Goal: Navigation & Orientation: Find specific page/section

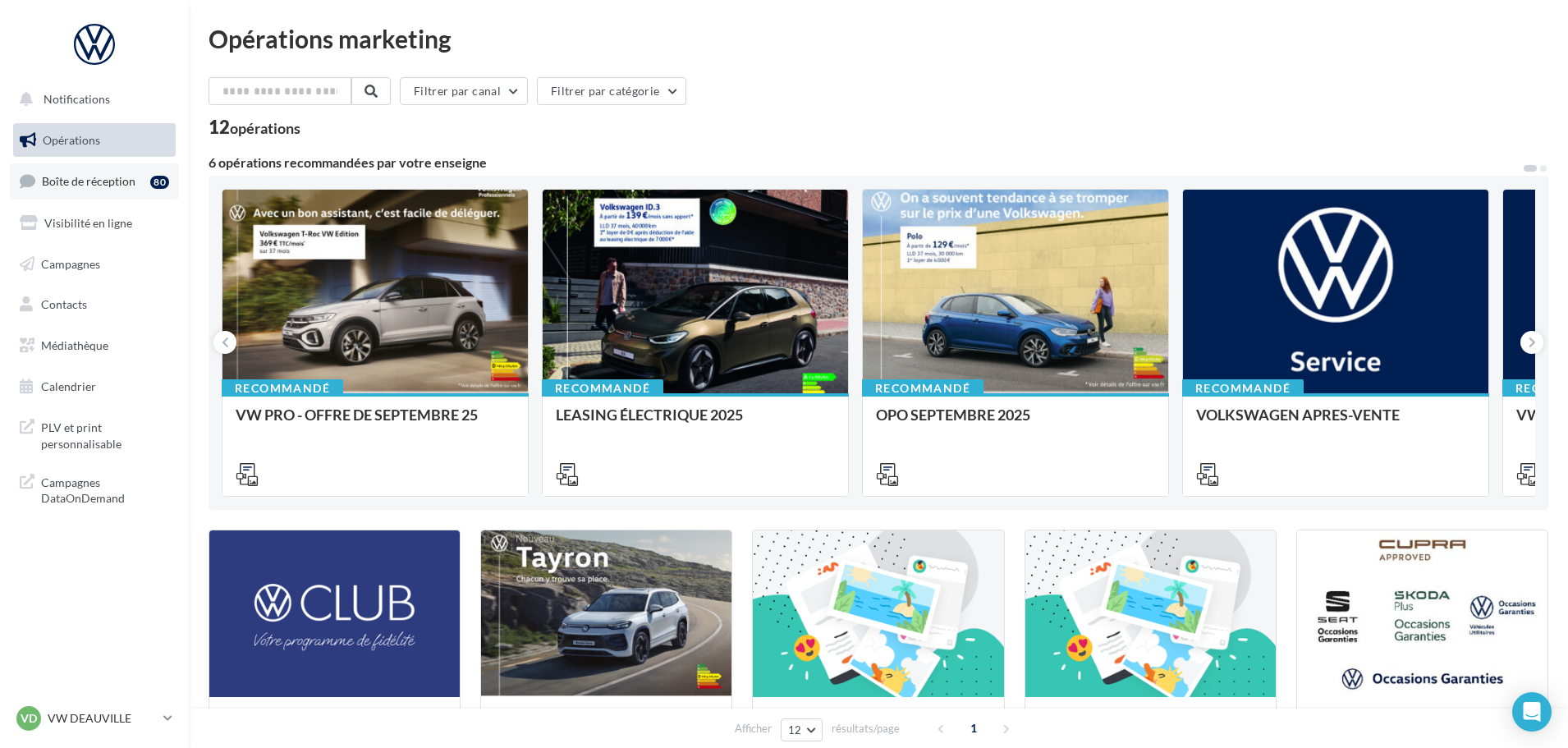
click at [117, 182] on span "Boîte de réception" at bounding box center [89, 181] width 94 height 14
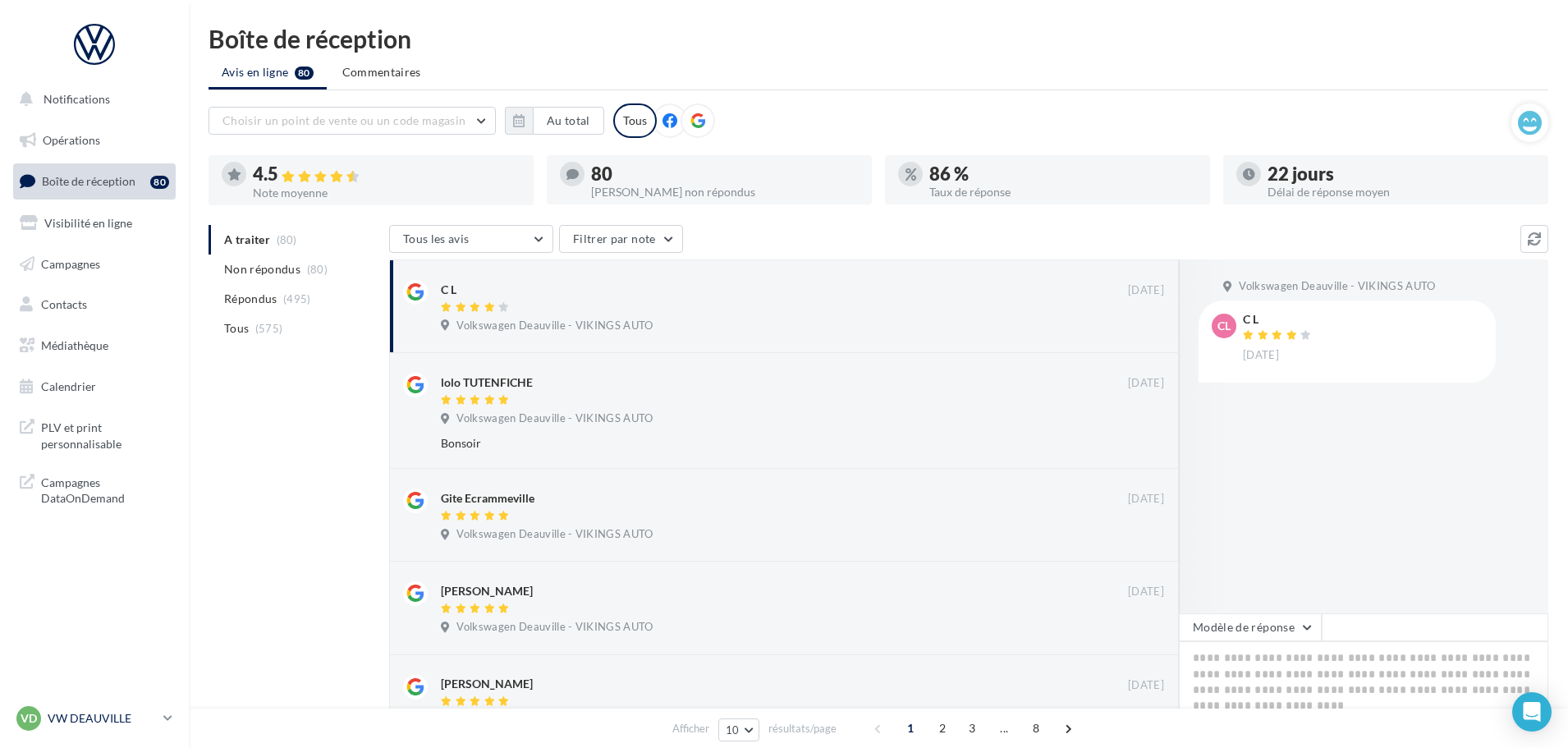
click at [100, 716] on p "VW DEAUVILLE" at bounding box center [102, 719] width 109 height 17
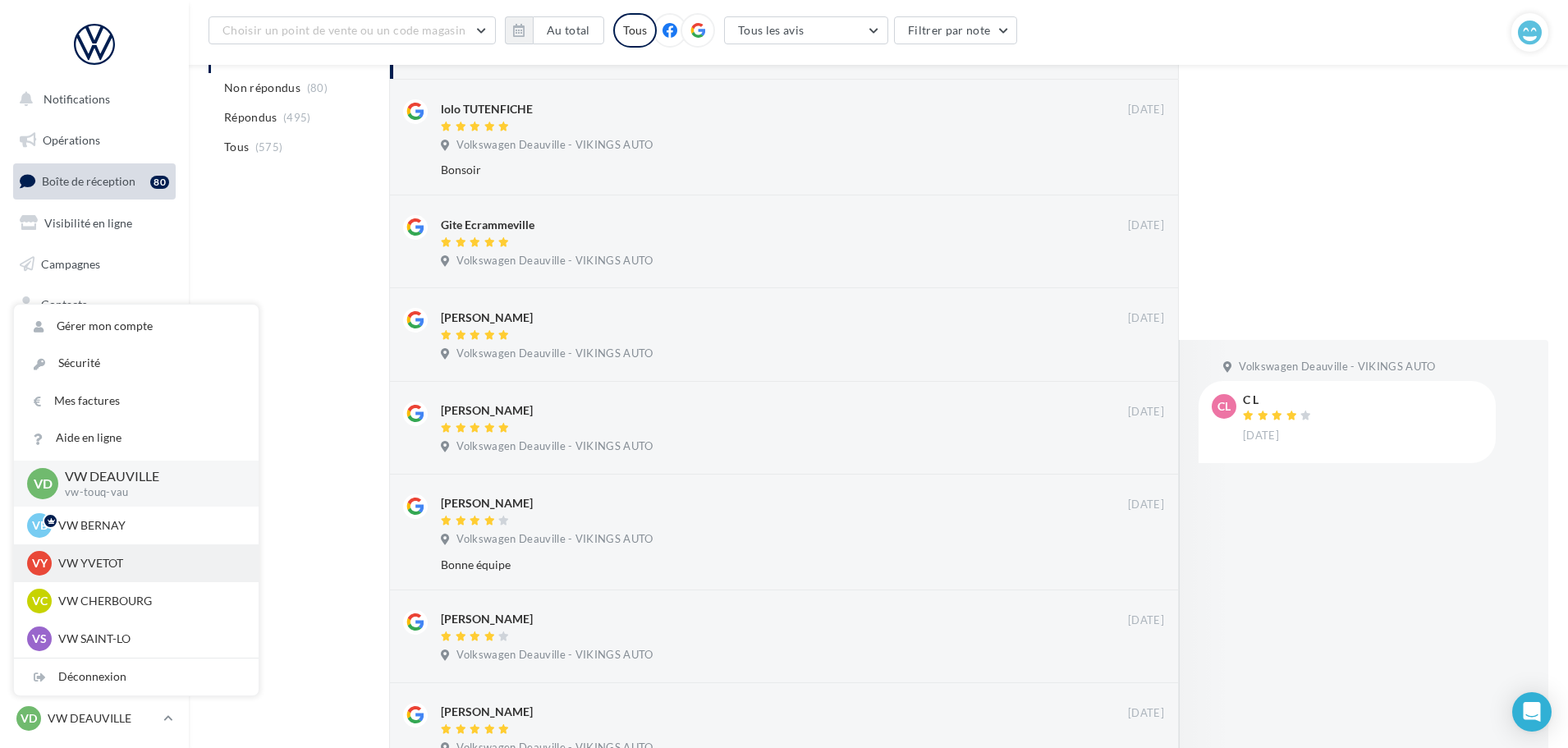
scroll to position [571, 0]
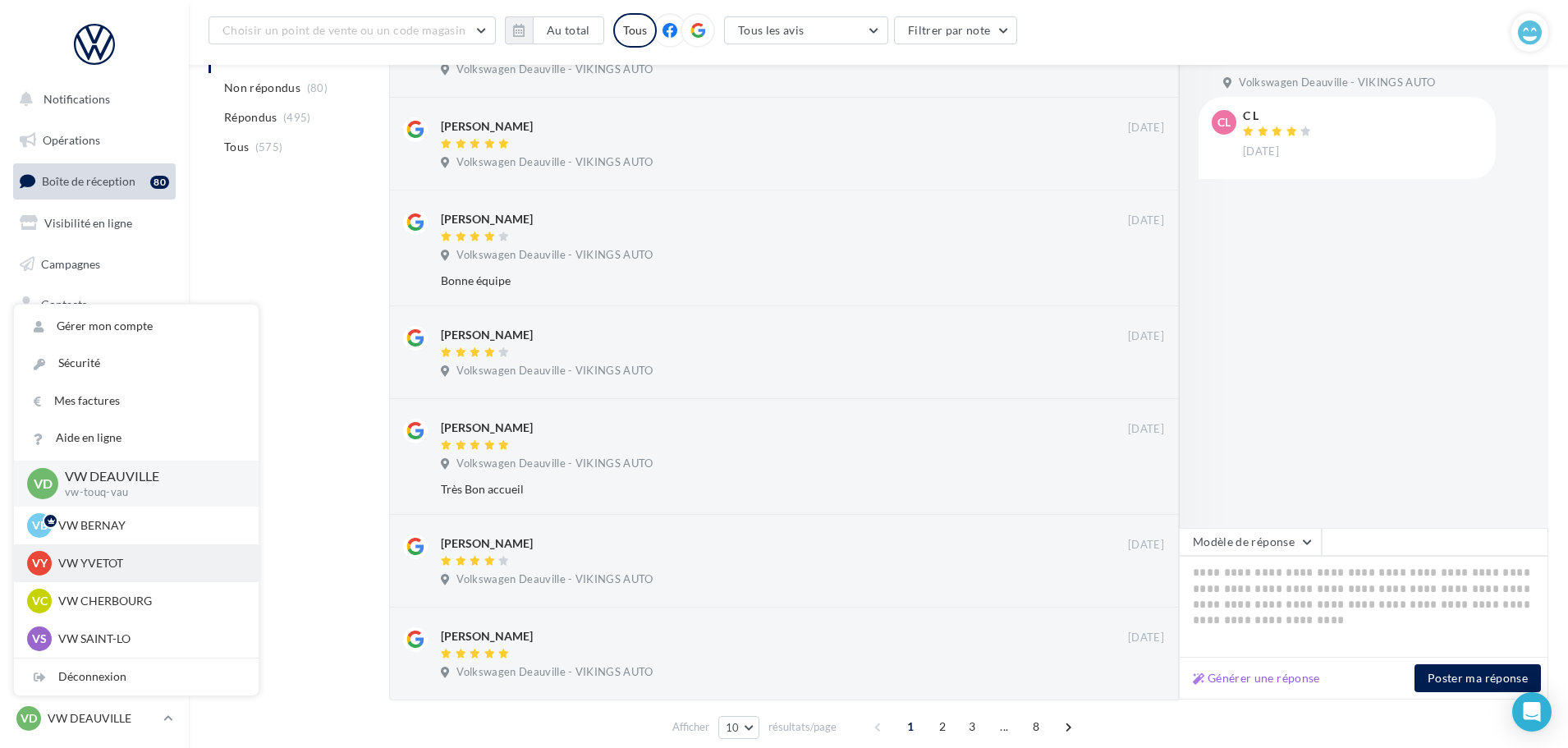
click at [142, 547] on div "VY VW YVETOT vw-yve-vau" at bounding box center [137, 563] width 245 height 38
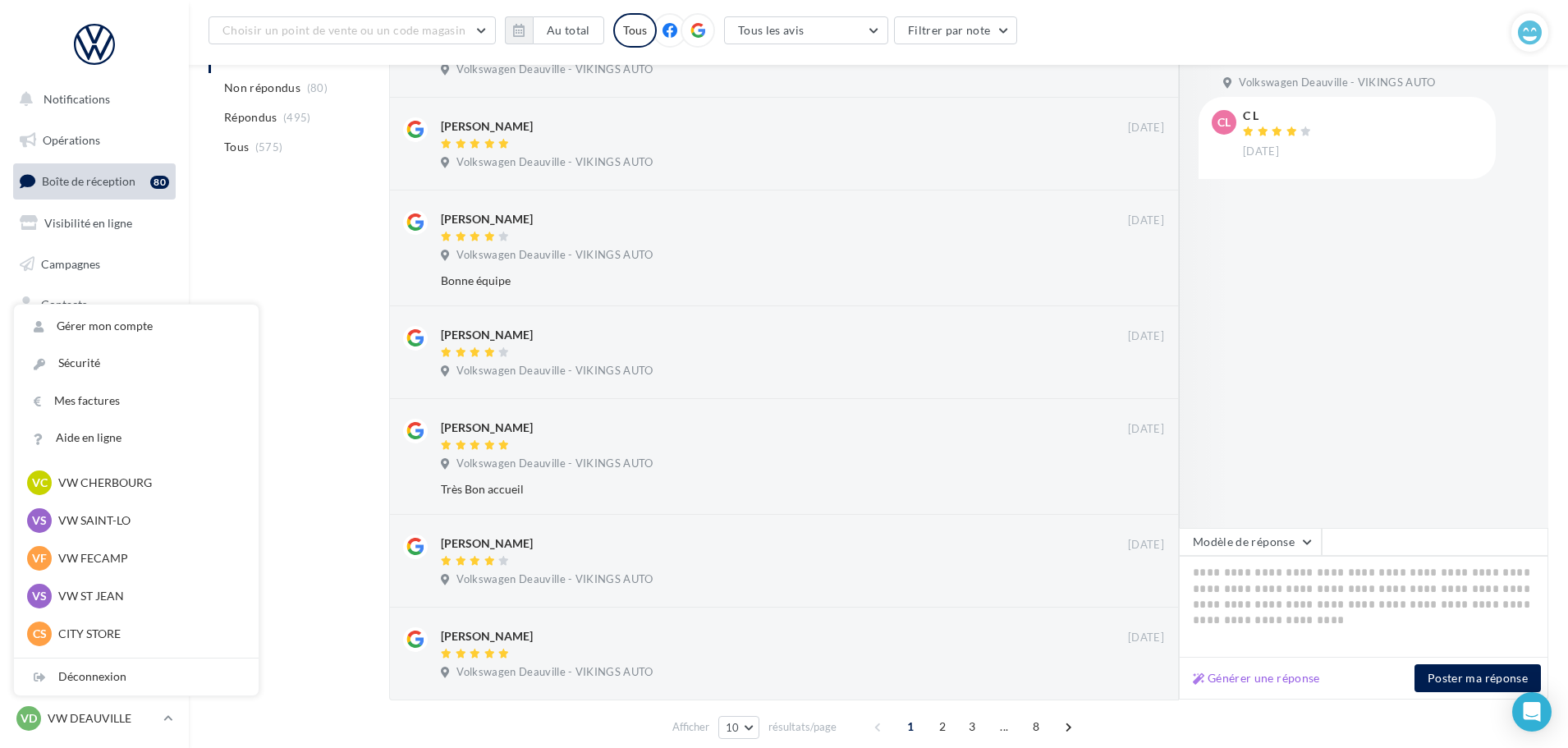
scroll to position [36, 0]
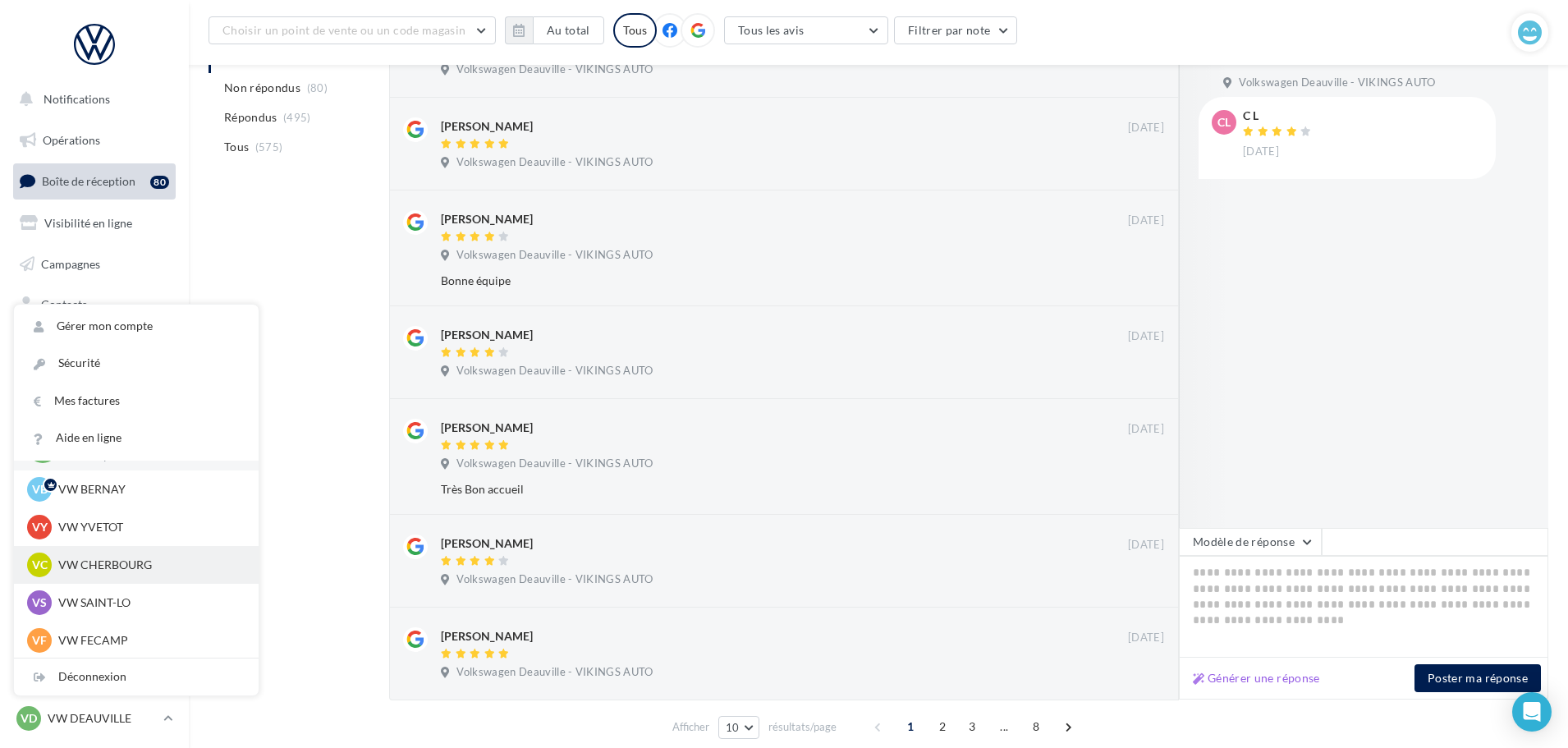
click at [101, 568] on p "VW CHERBOURG" at bounding box center [149, 565] width 181 height 17
